Goal: Information Seeking & Learning: Learn about a topic

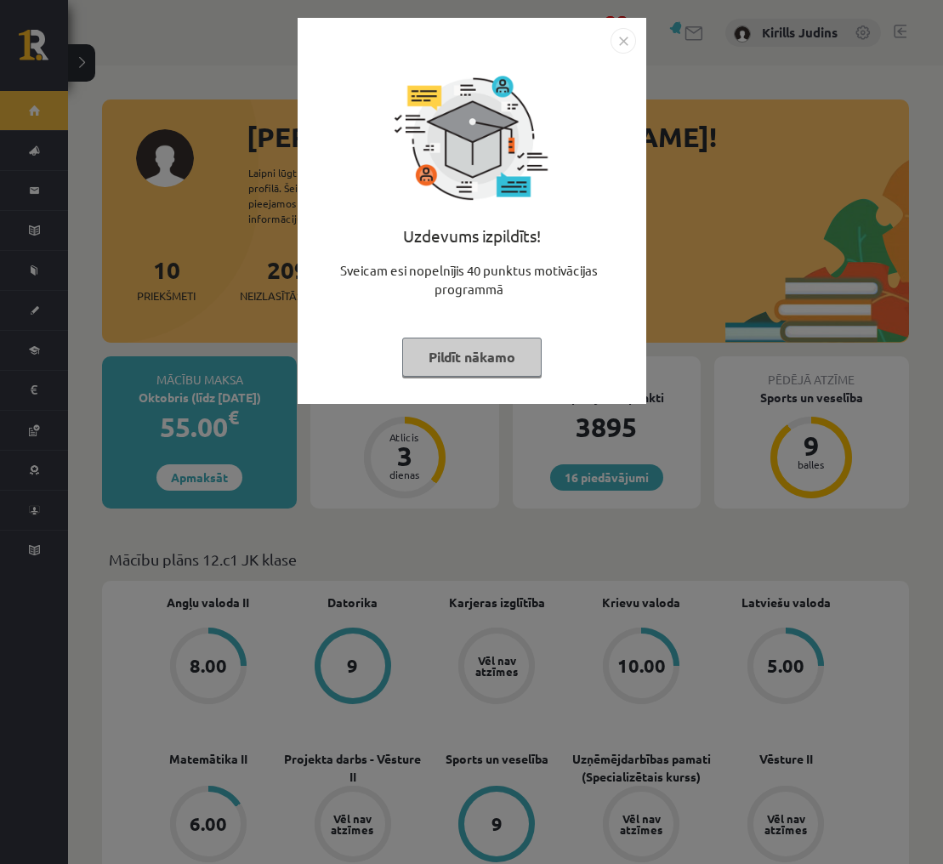
click at [632, 46] on img "Close" at bounding box center [622, 40] width 25 height 25
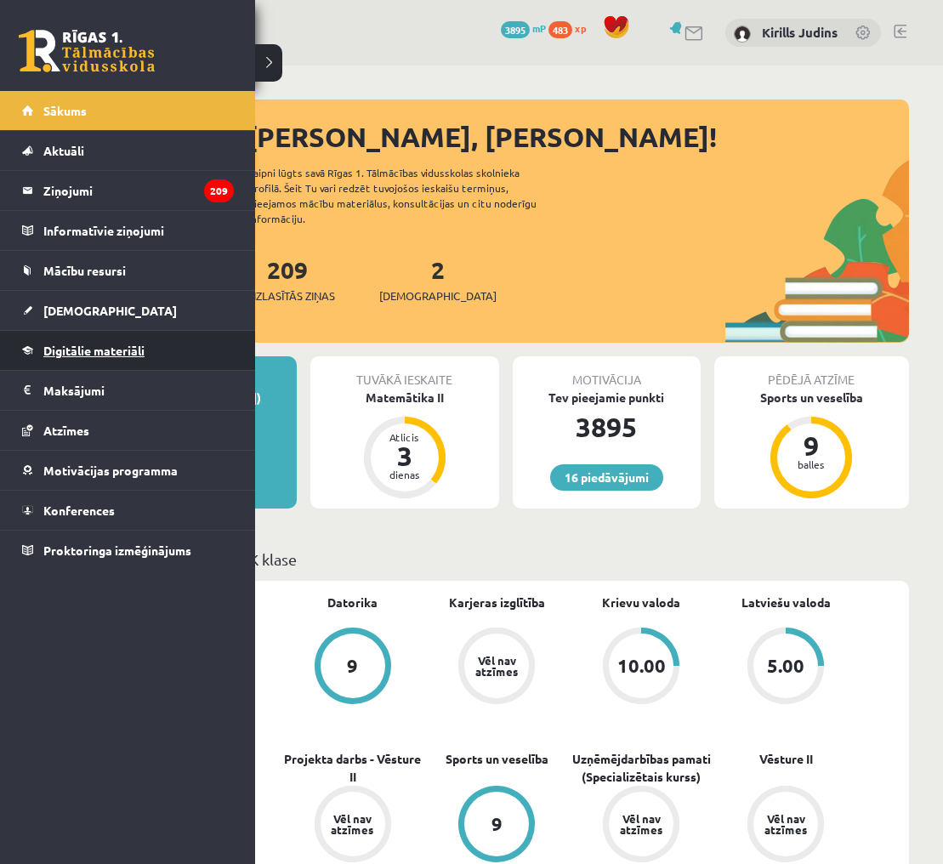
click at [98, 352] on span "Digitālie materiāli" at bounding box center [93, 350] width 101 height 15
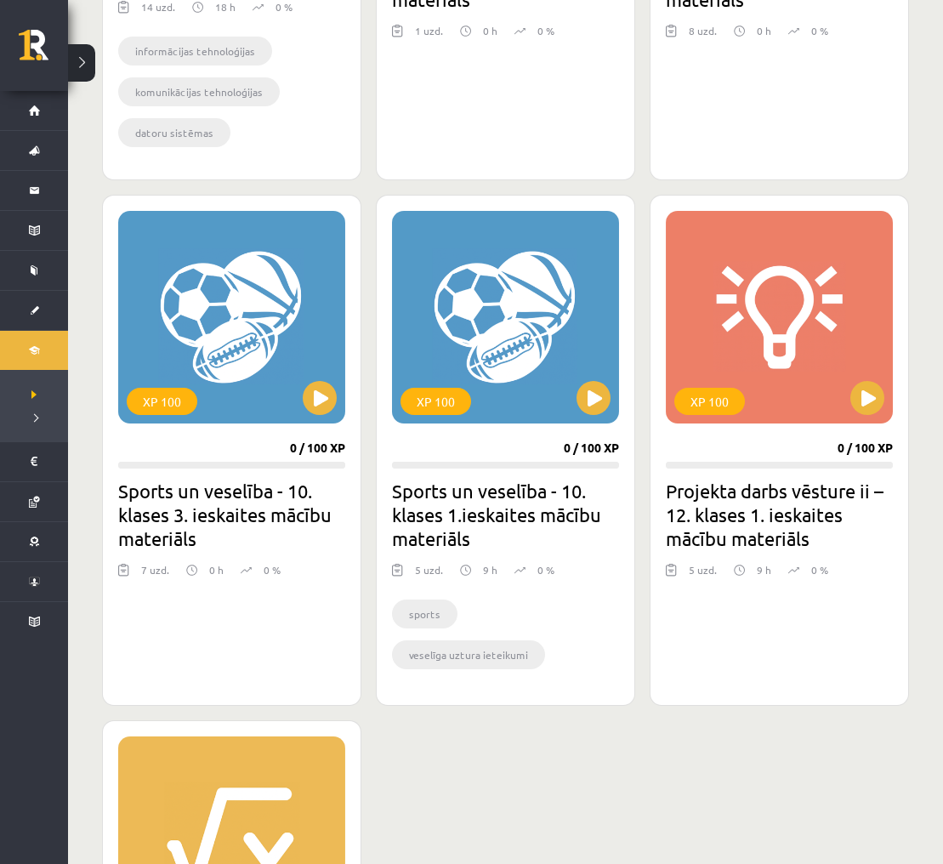
scroll to position [1365, 0]
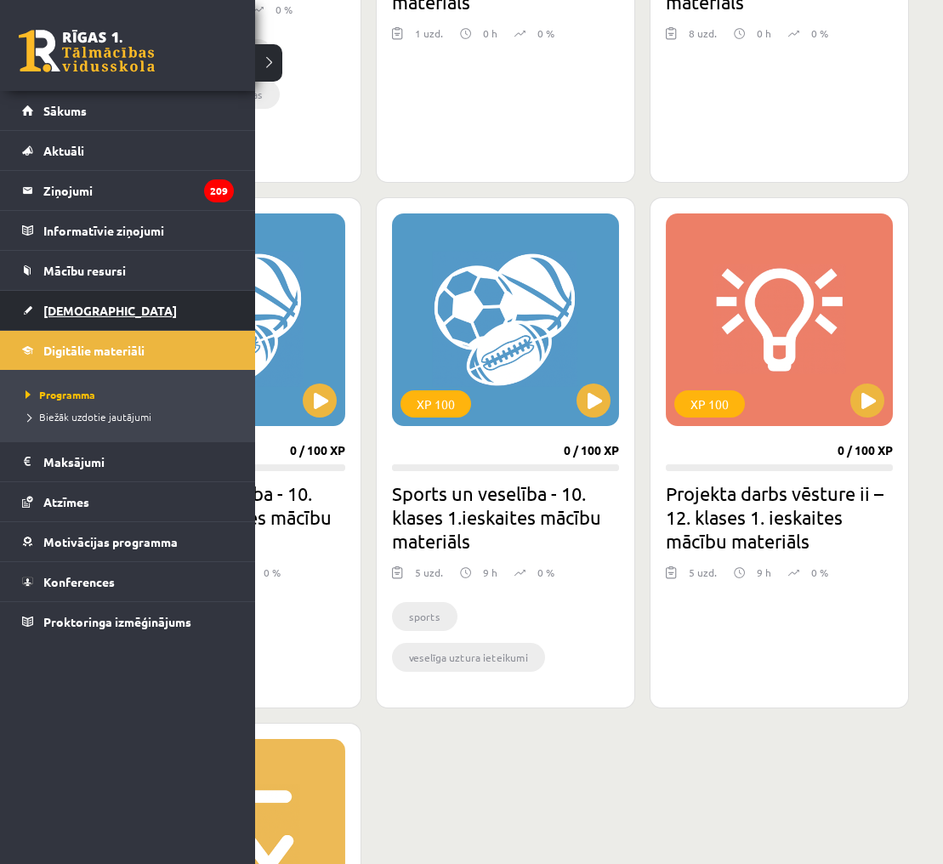
click at [48, 313] on span "[DEMOGRAPHIC_DATA]" at bounding box center [109, 310] width 133 height 15
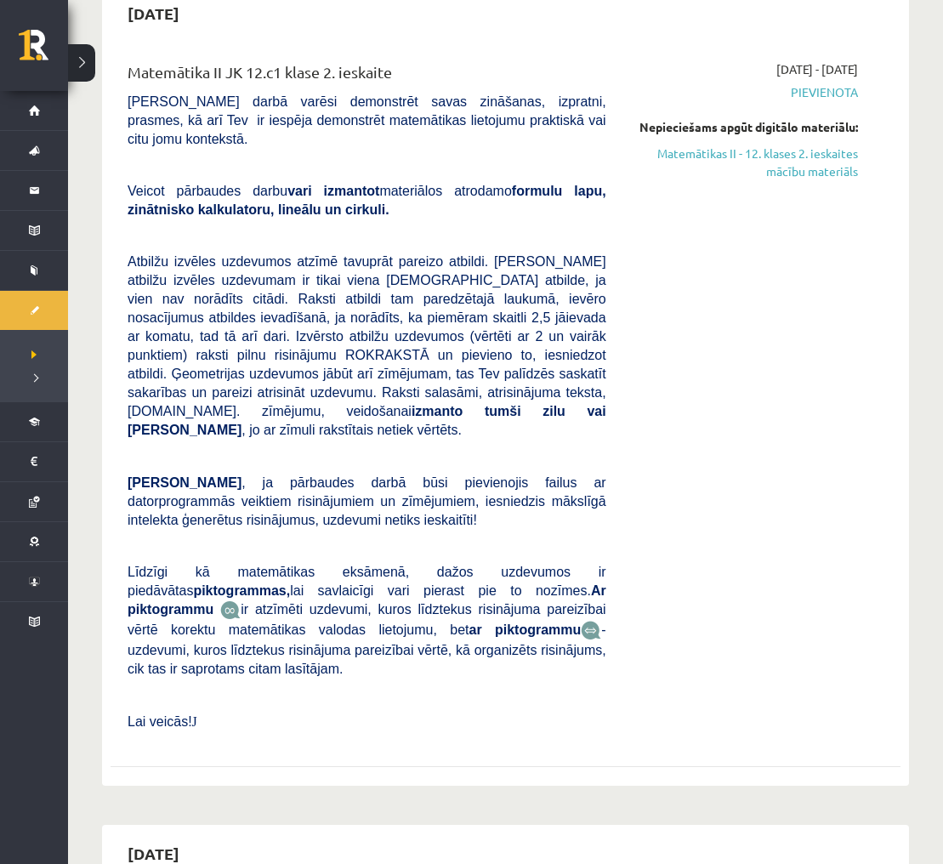
scroll to position [515, 0]
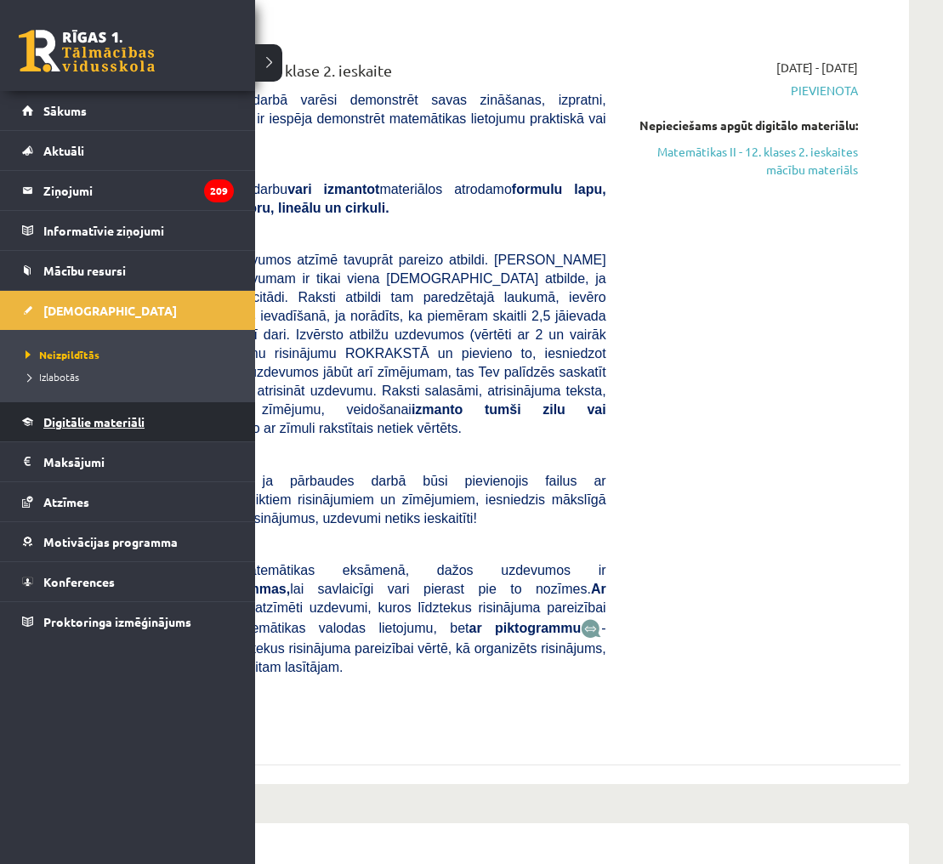
click at [87, 416] on span "Digitālie materiāli" at bounding box center [93, 421] width 101 height 15
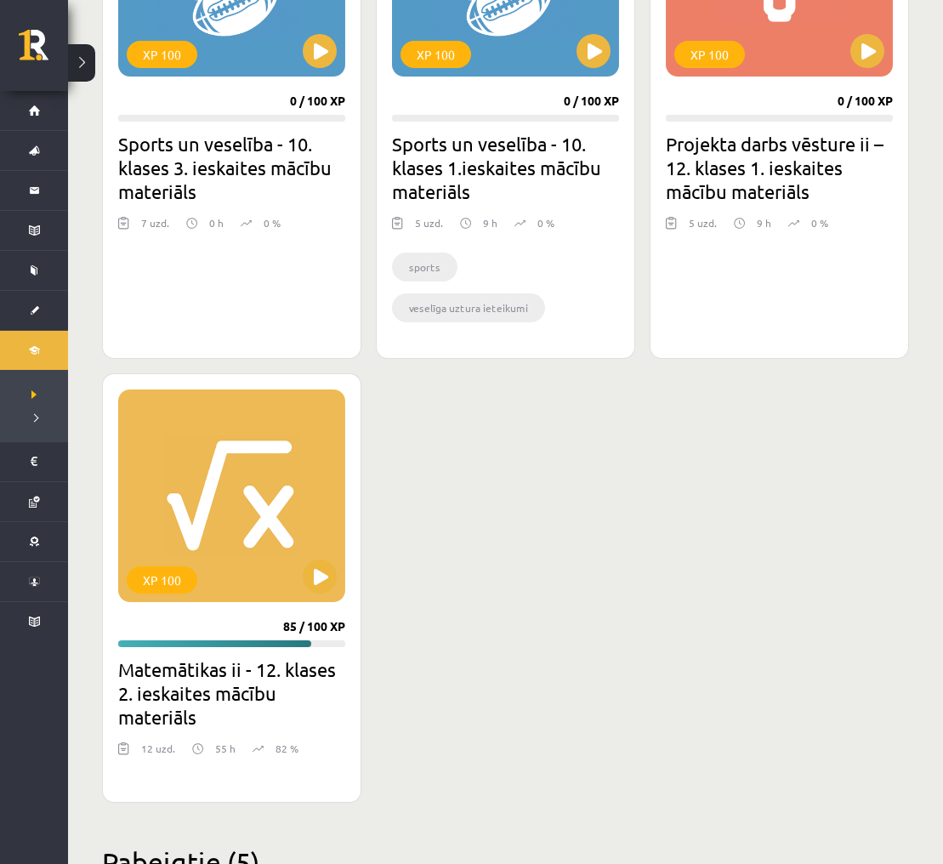
scroll to position [1720, 0]
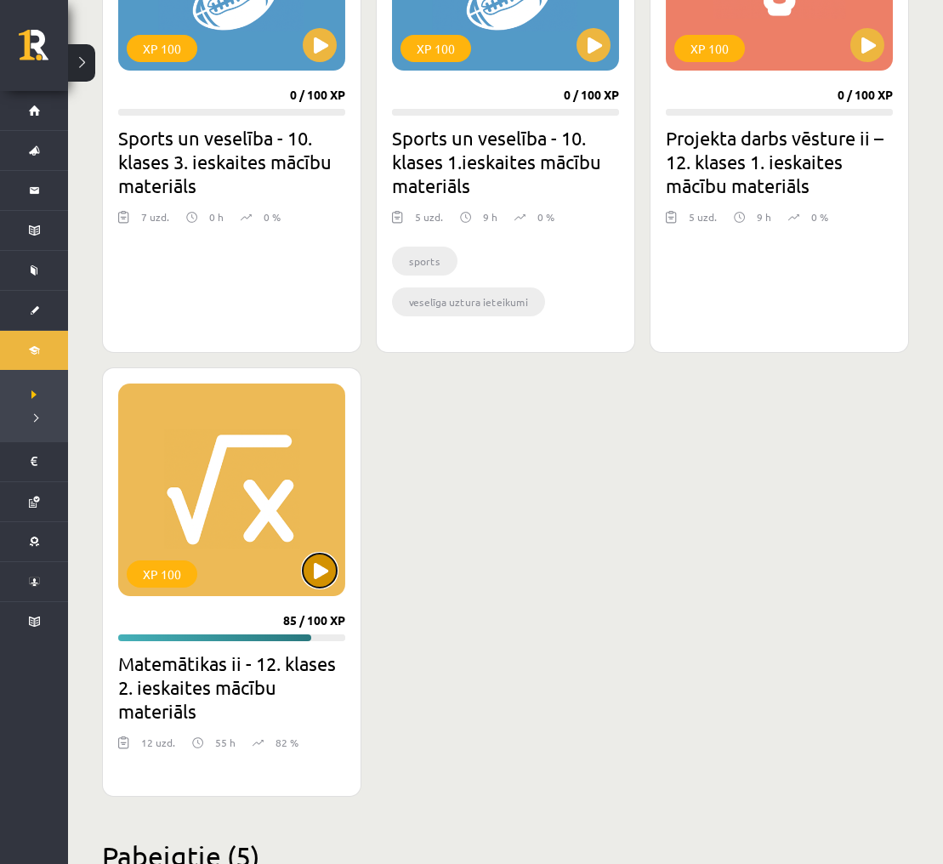
click at [318, 580] on button at bounding box center [320, 570] width 34 height 34
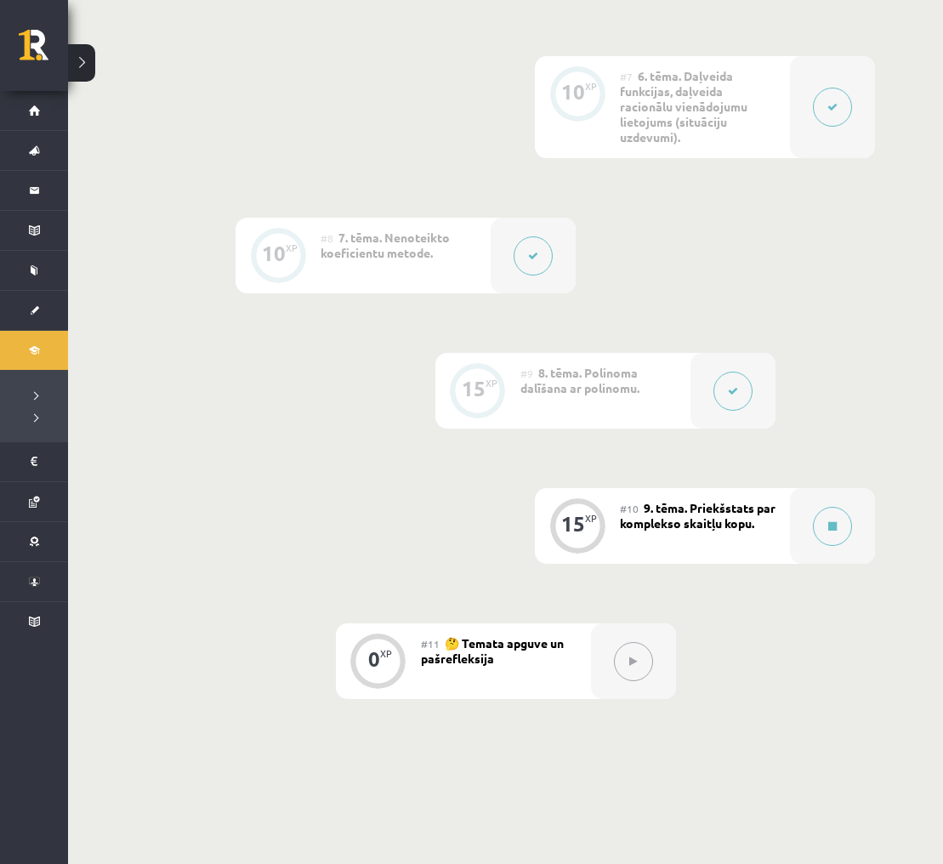
scroll to position [1236, 0]
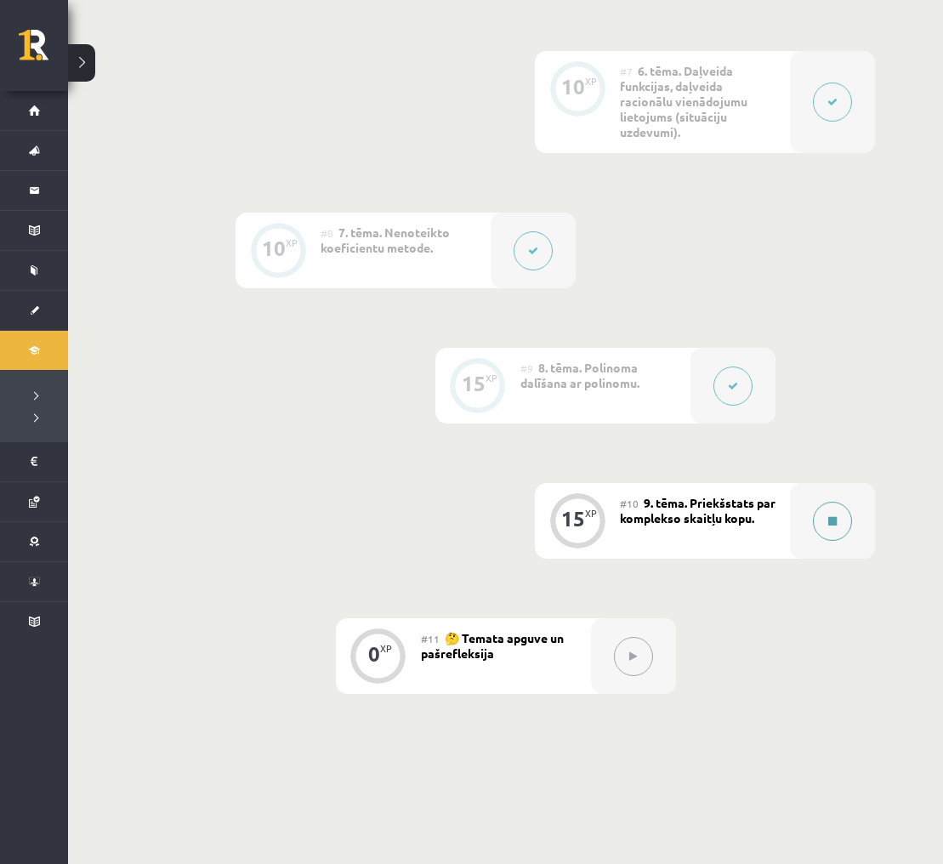
click at [830, 526] on button at bounding box center [832, 520] width 39 height 39
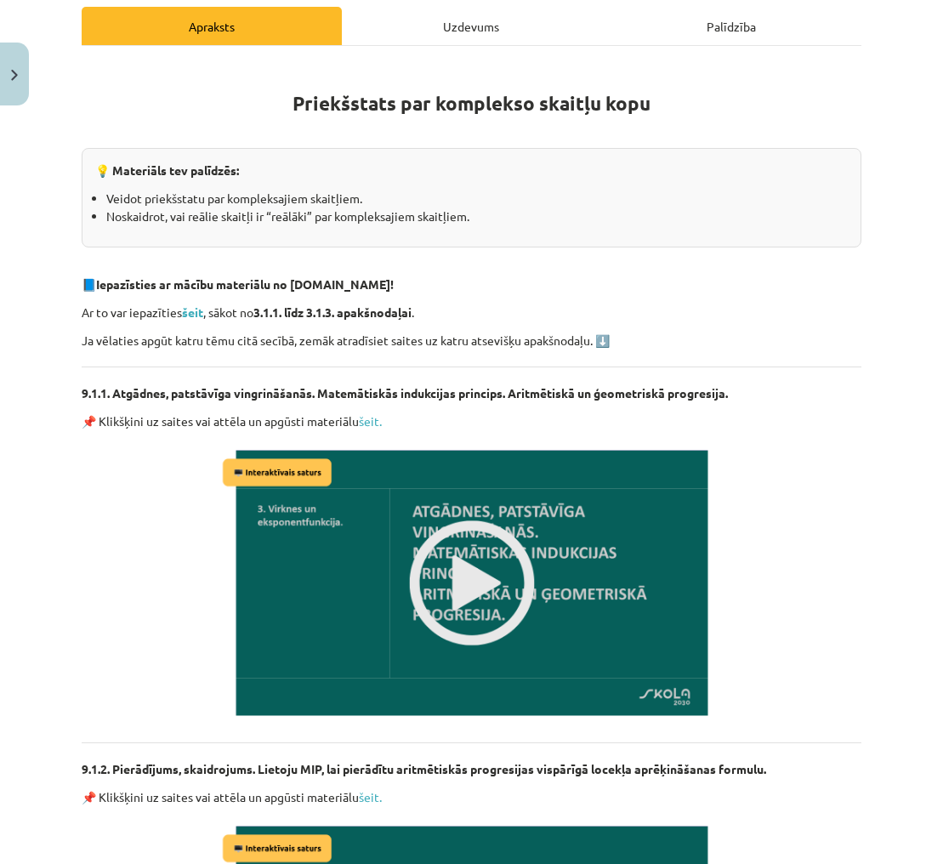
scroll to position [241, 0]
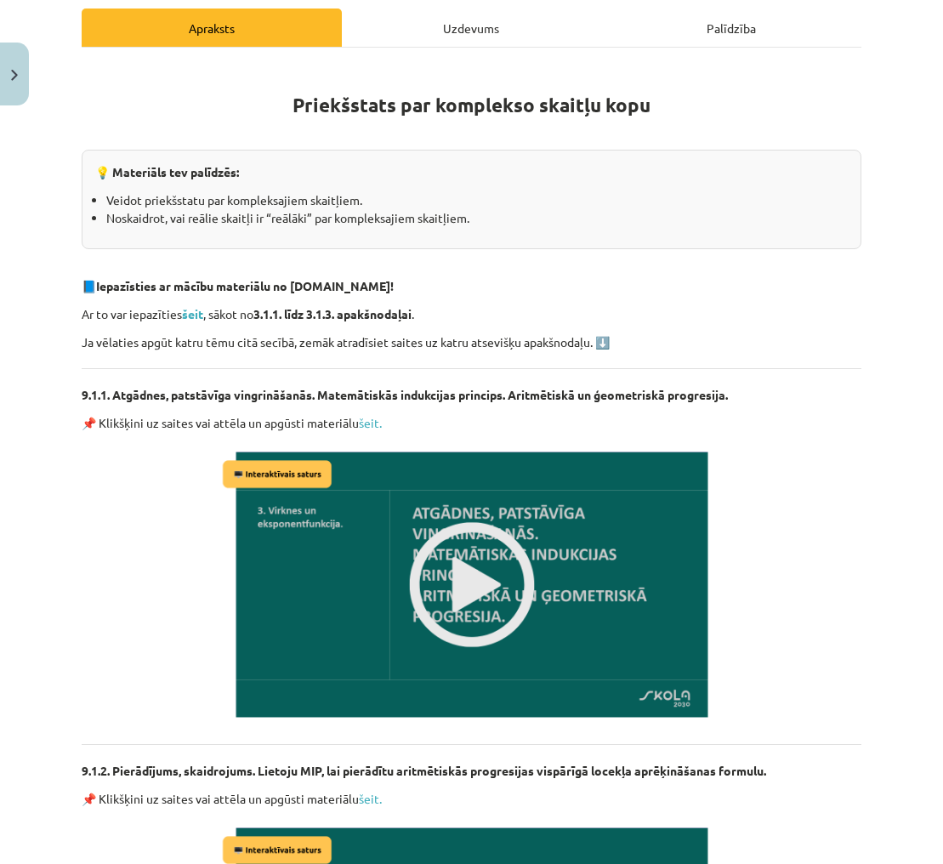
click at [467, 567] on img at bounding box center [471, 584] width 507 height 285
click at [471, 569] on img at bounding box center [471, 584] width 507 height 285
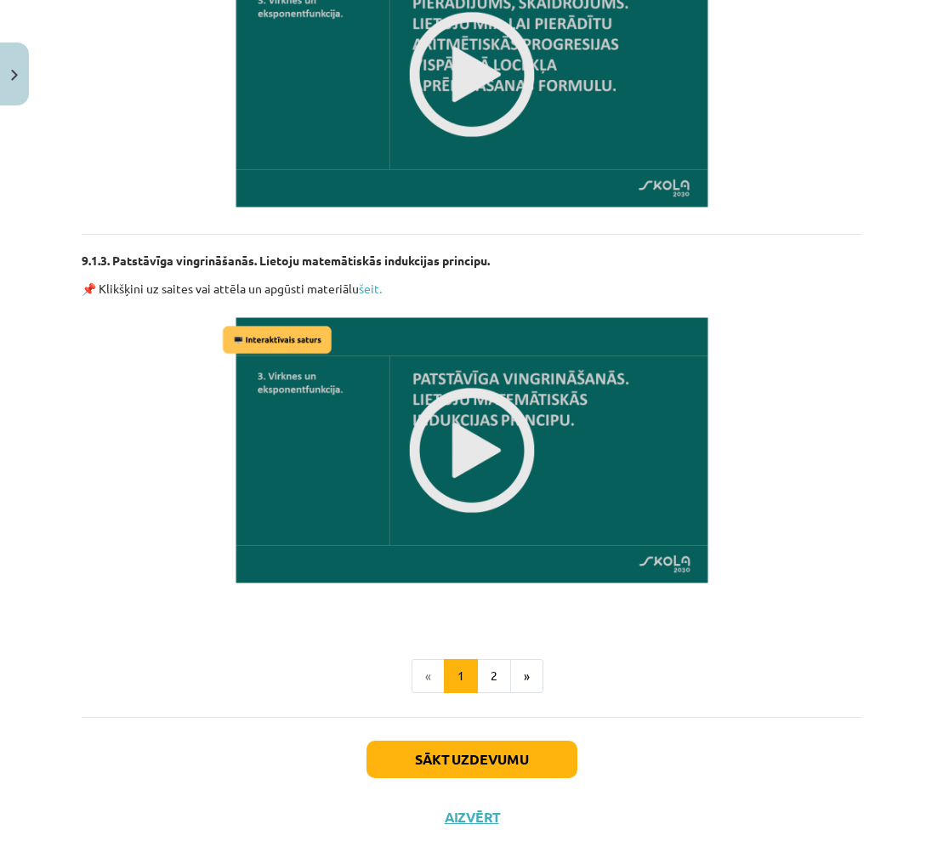
scroll to position [1150, 0]
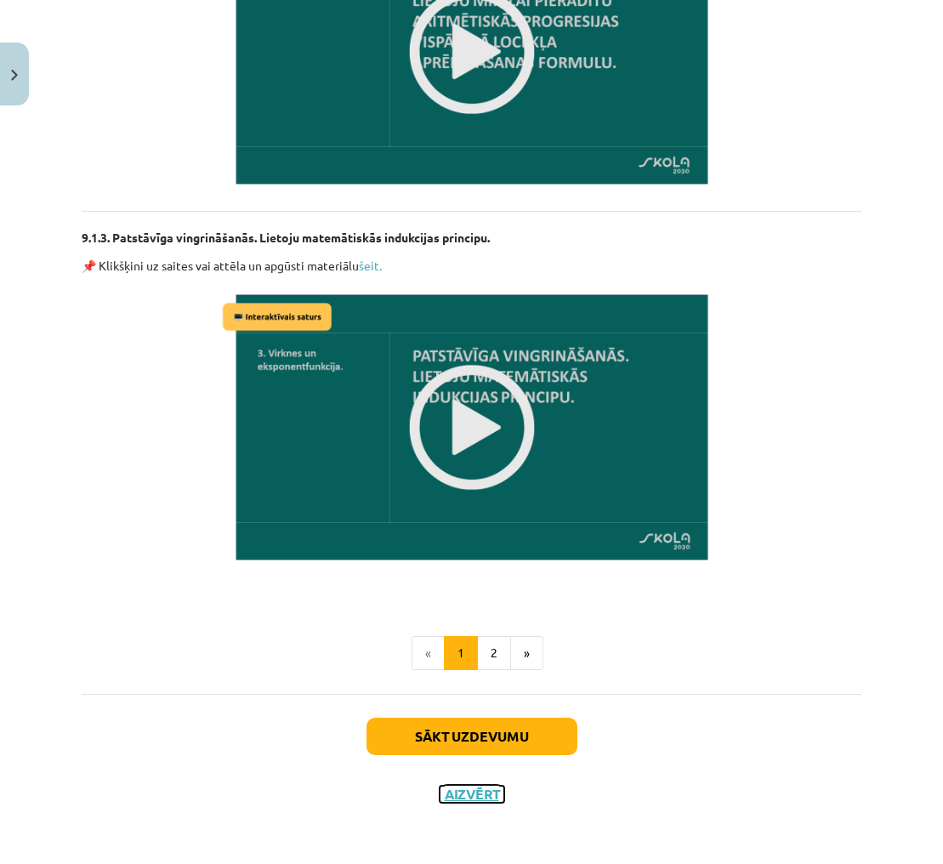
click at [466, 787] on button "Aizvērt" at bounding box center [471, 793] width 65 height 17
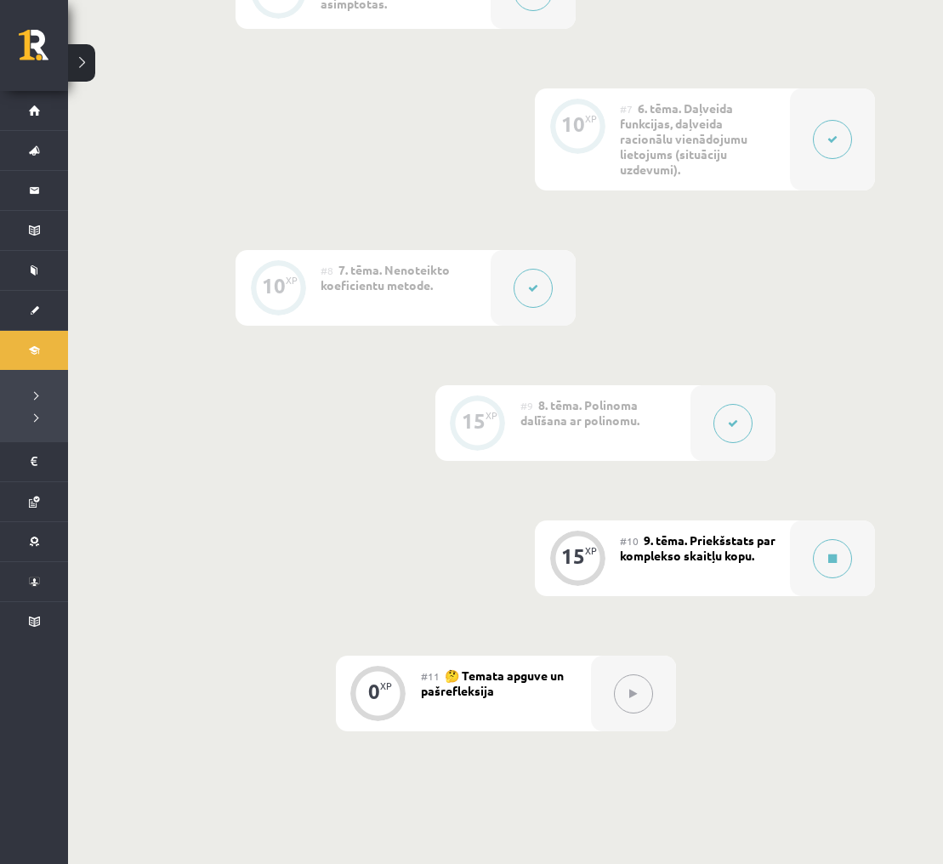
scroll to position [1199, 0]
click at [835, 564] on button at bounding box center [832, 557] width 39 height 39
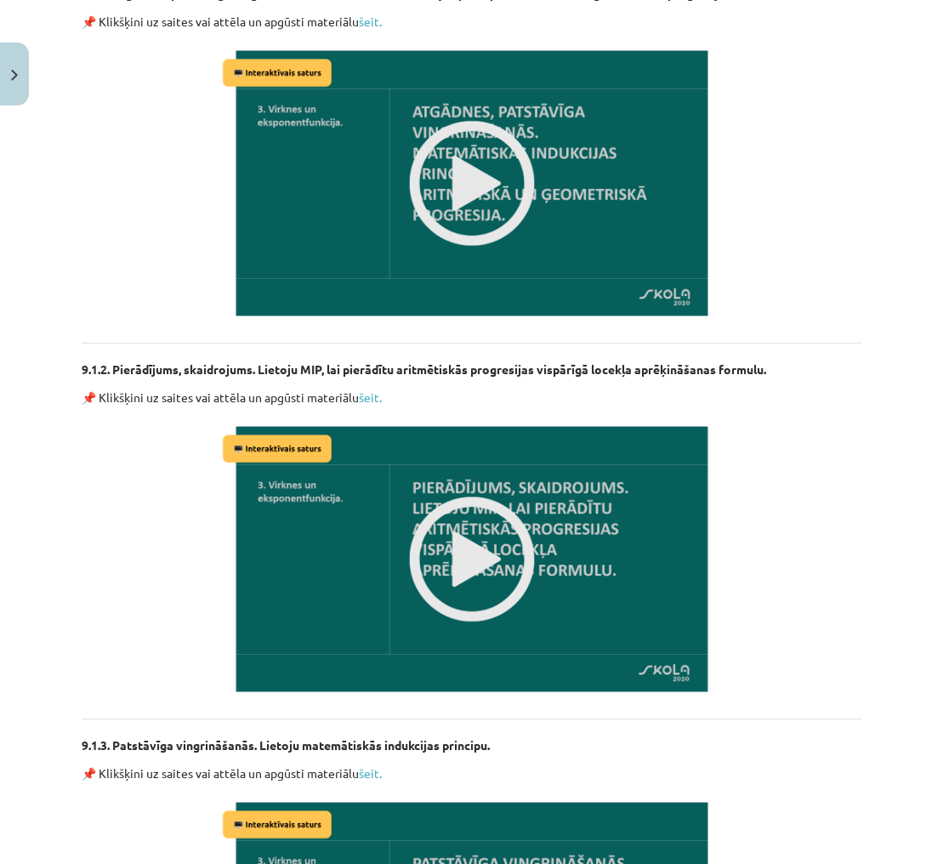
scroll to position [674, 0]
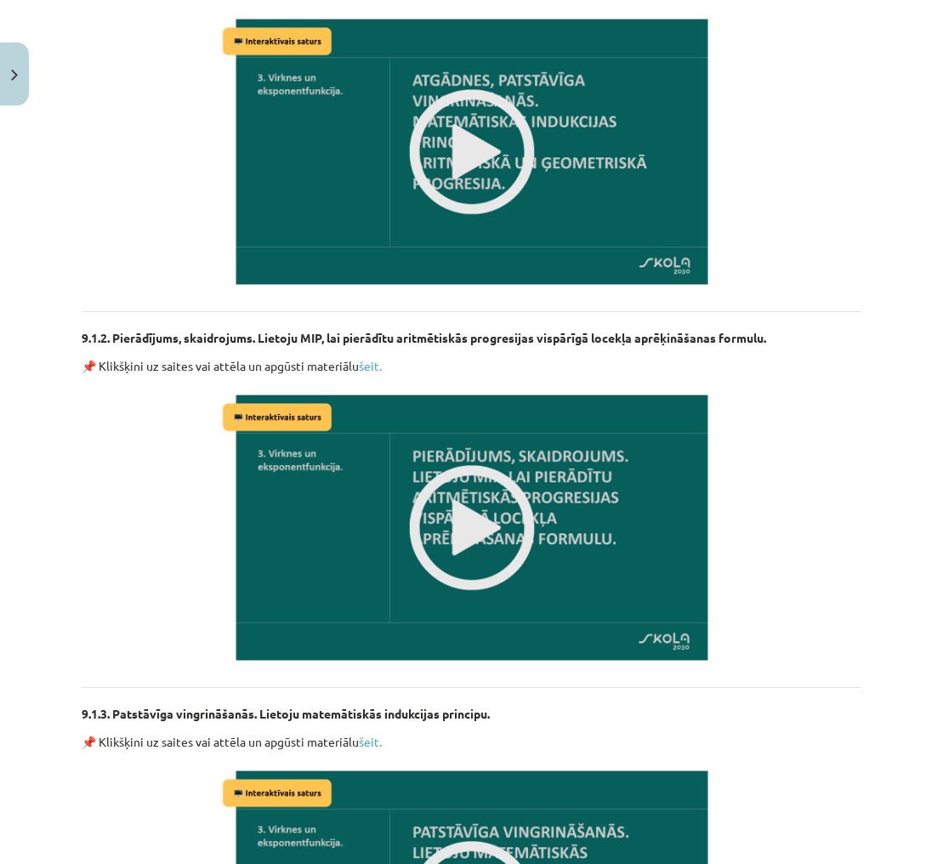
click at [466, 530] on img at bounding box center [471, 527] width 507 height 285
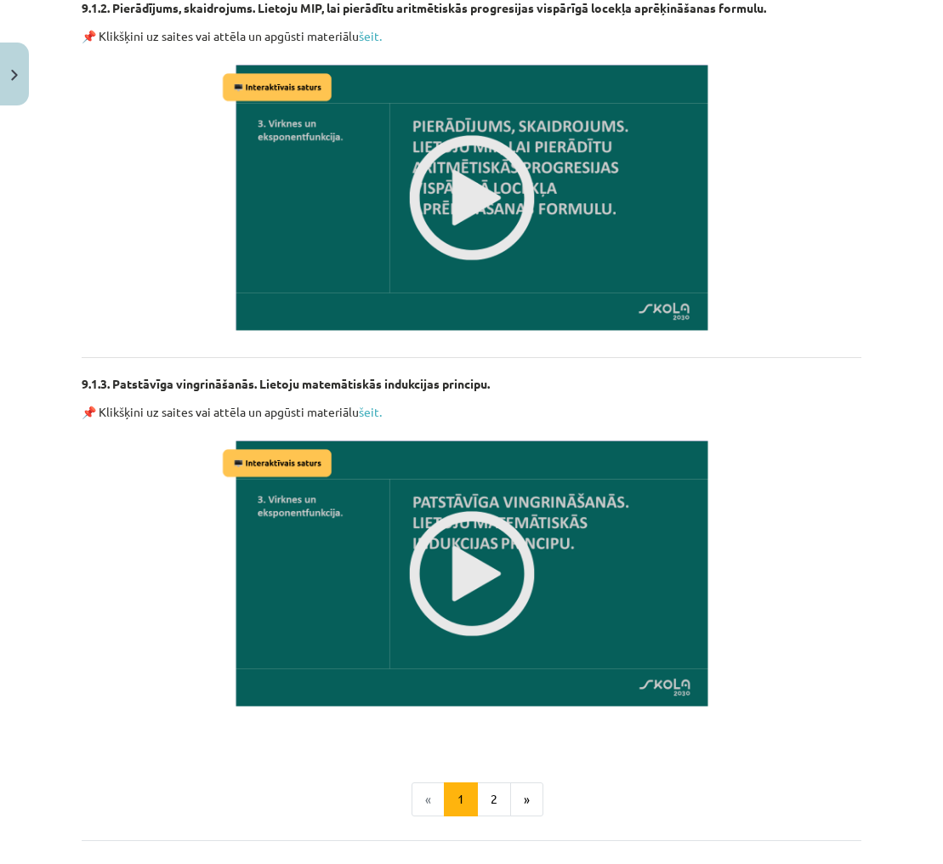
scroll to position [1023, 0]
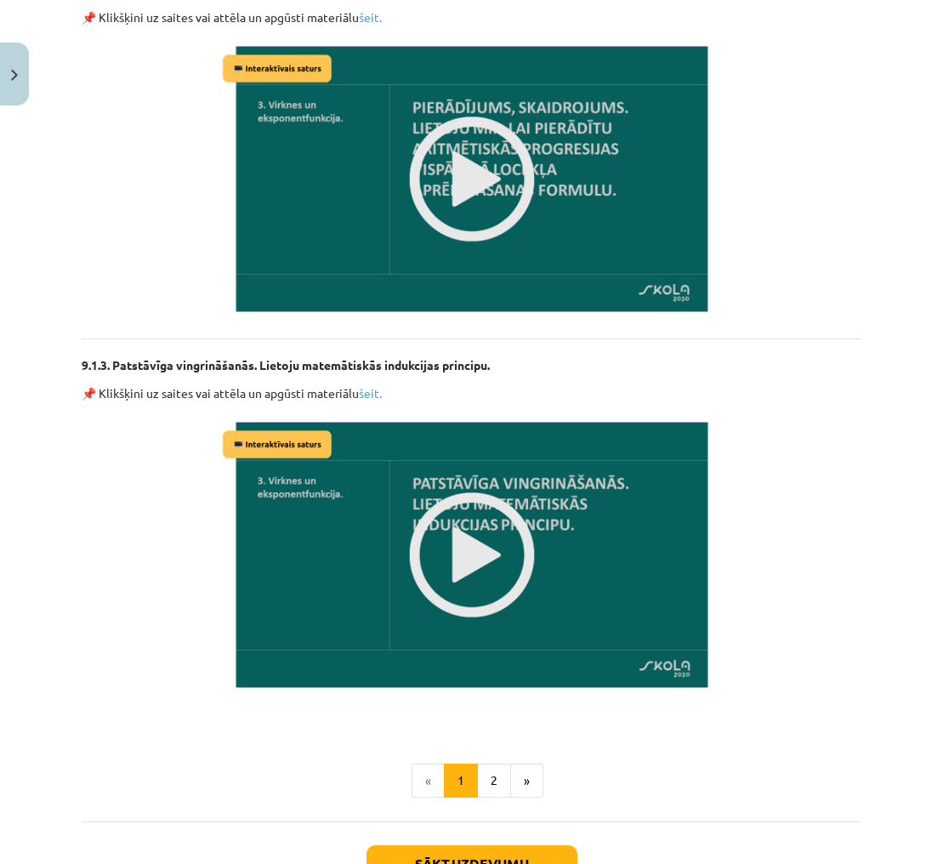
click at [491, 535] on img at bounding box center [471, 554] width 507 height 285
